Goal: Information Seeking & Learning: Learn about a topic

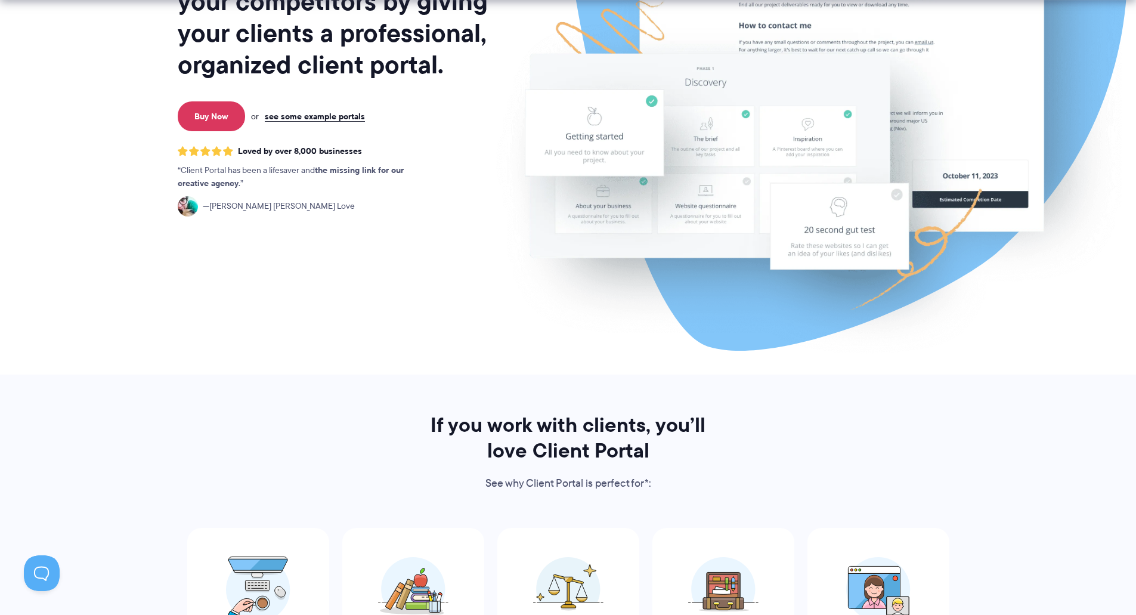
scroll to position [477, 0]
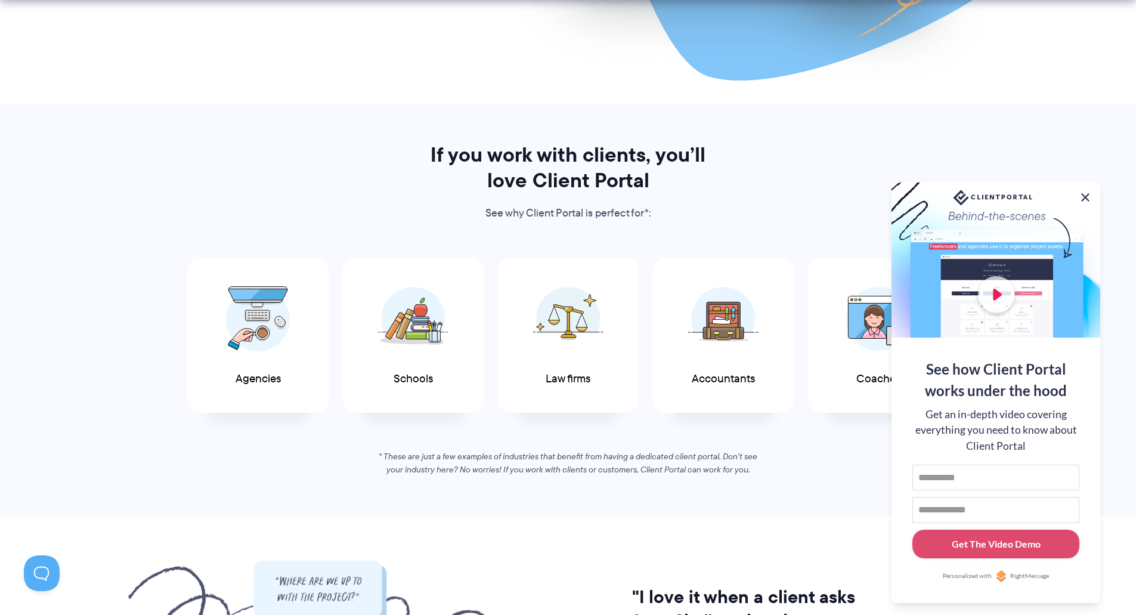
click at [1087, 194] on button at bounding box center [1085, 197] width 14 height 14
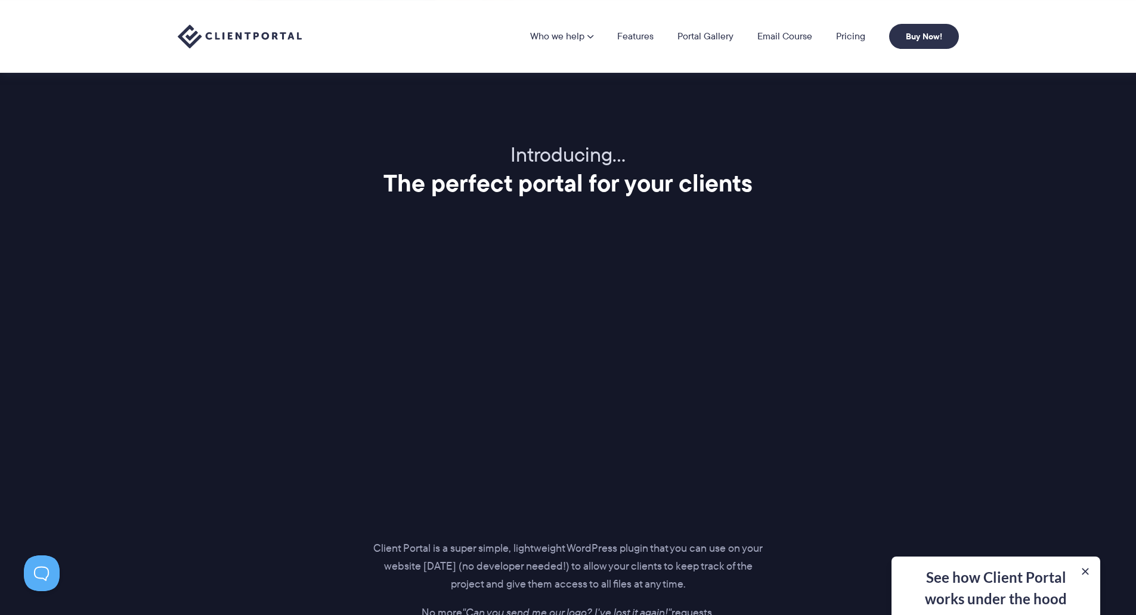
scroll to position [954, 0]
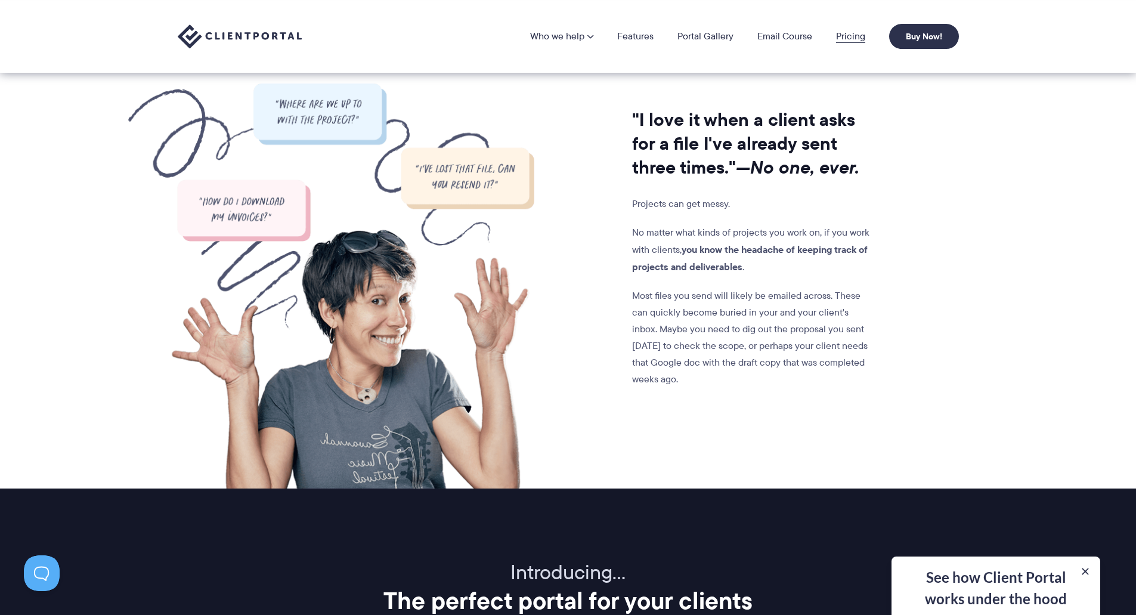
click at [842, 38] on link "Pricing" at bounding box center [850, 37] width 29 height 10
